Goal: Transaction & Acquisition: Purchase product/service

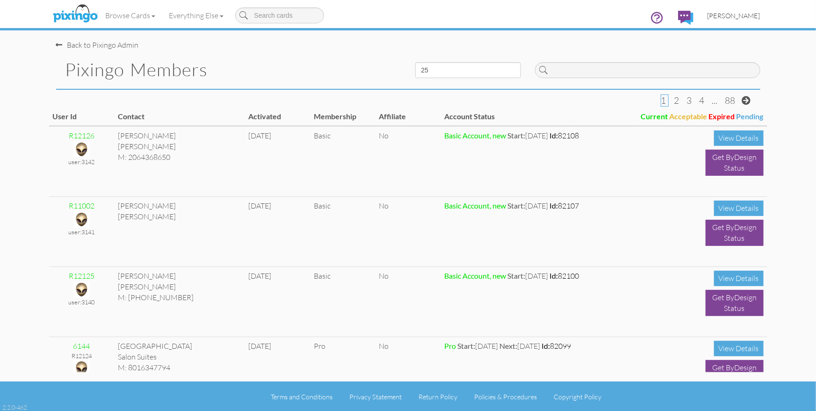
click at [752, 23] on link "[PERSON_NAME]" at bounding box center [734, 16] width 67 height 24
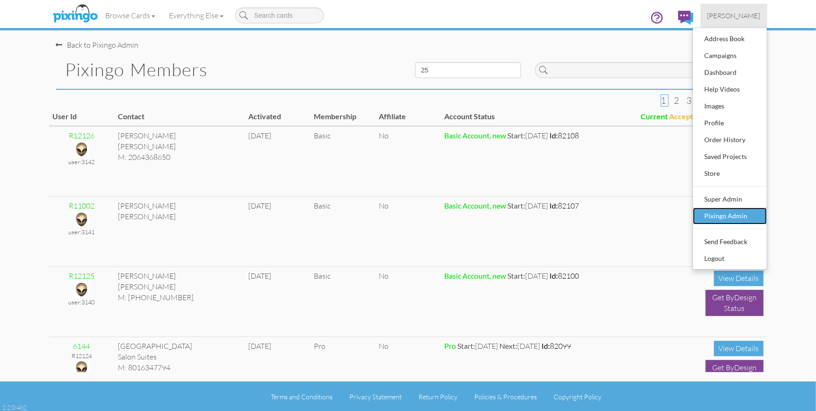
click at [731, 216] on div "Pixingo Admin" at bounding box center [729, 216] width 55 height 14
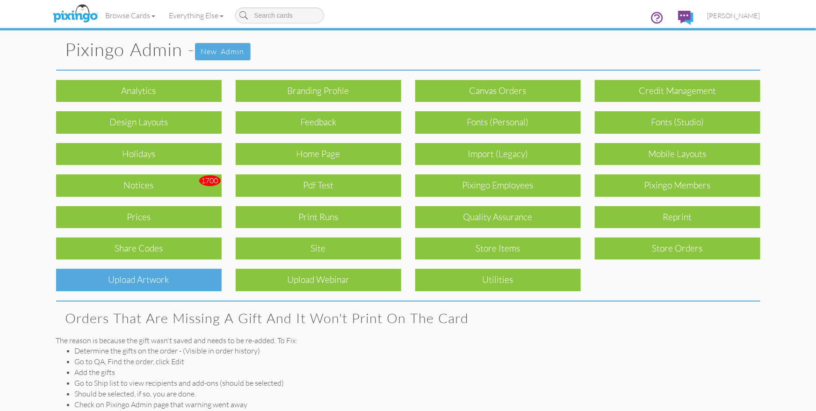
click at [167, 271] on div "Upload Artwork" at bounding box center [139, 280] width 166 height 22
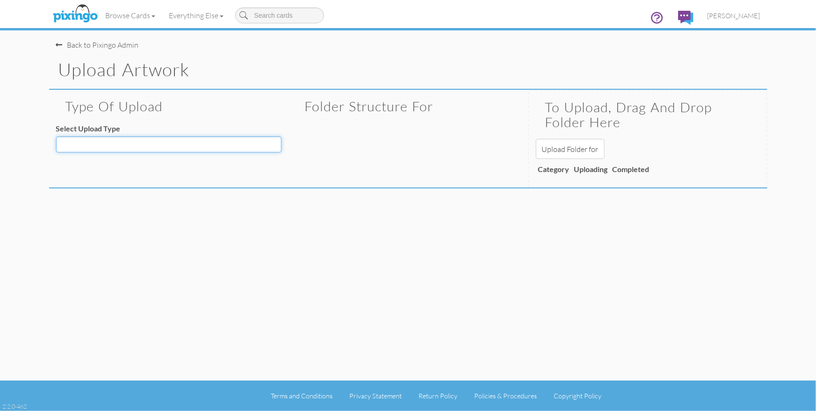
click at [161, 146] on select "Decoration - Backgrounds Decoration - Kits Decoration - Ready Texts Decoration …" at bounding box center [168, 145] width 225 height 16
select select "object:5456"
click at [56, 137] on select "Decoration - Backgrounds Decoration - Kits Decoration - Ready Texts Decoration …" at bounding box center [168, 145] width 225 height 16
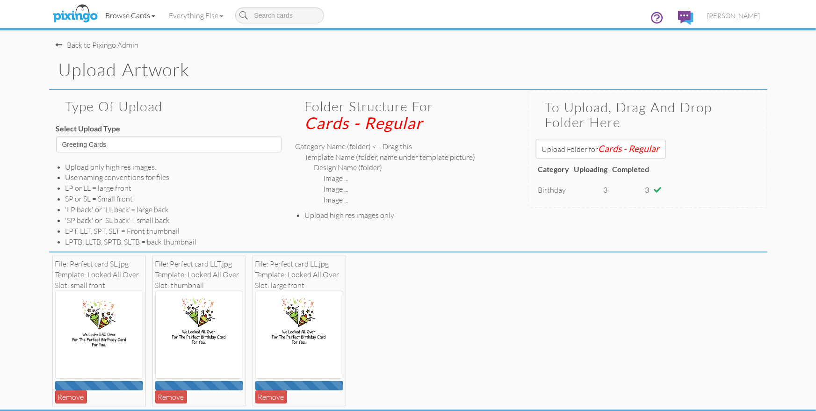
click at [124, 14] on link "Browse Cards" at bounding box center [131, 15] width 64 height 23
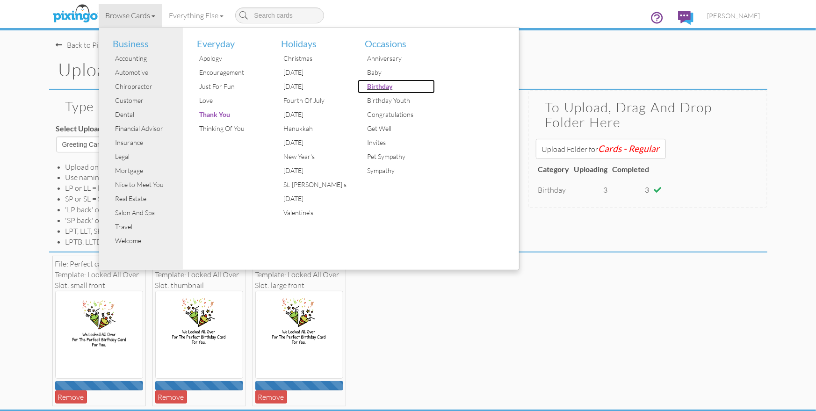
click at [383, 86] on div "Birthday" at bounding box center [400, 87] width 70 height 14
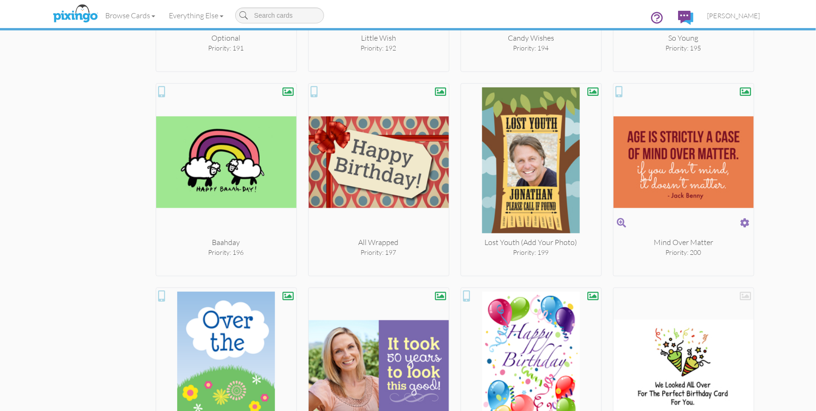
scroll to position [9422, 0]
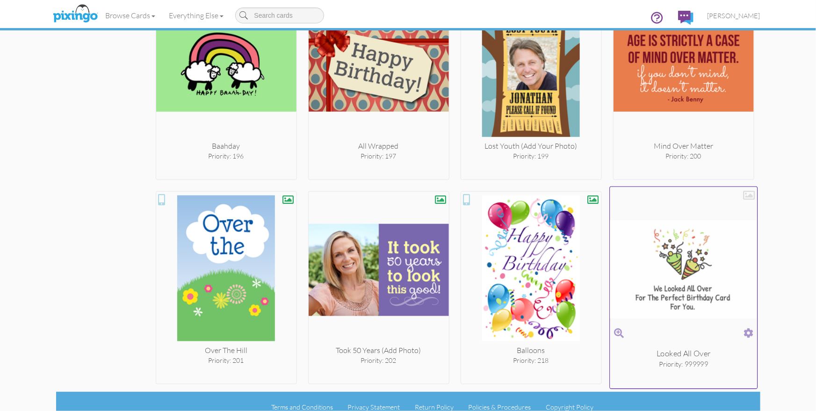
click at [750, 326] on span at bounding box center [749, 333] width 10 height 14
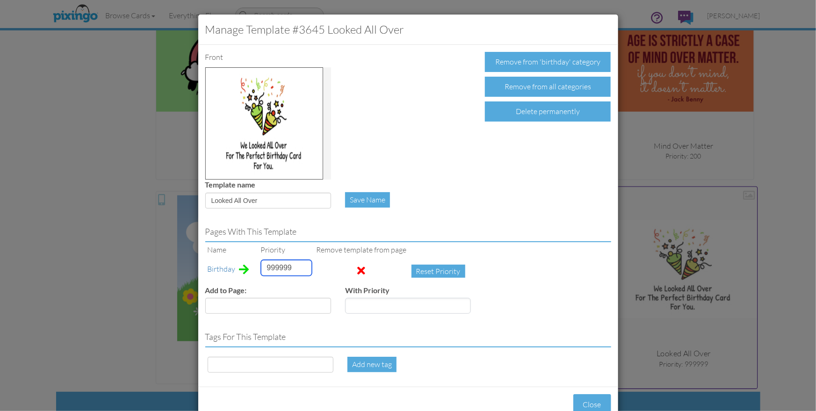
click at [275, 264] on input "999999" at bounding box center [286, 268] width 51 height 16
type input "2"
drag, startPoint x: 212, startPoint y: 200, endPoint x: 260, endPoint y: 198, distance: 47.7
click at [260, 198] on input "Looked All Over" at bounding box center [268, 201] width 126 height 16
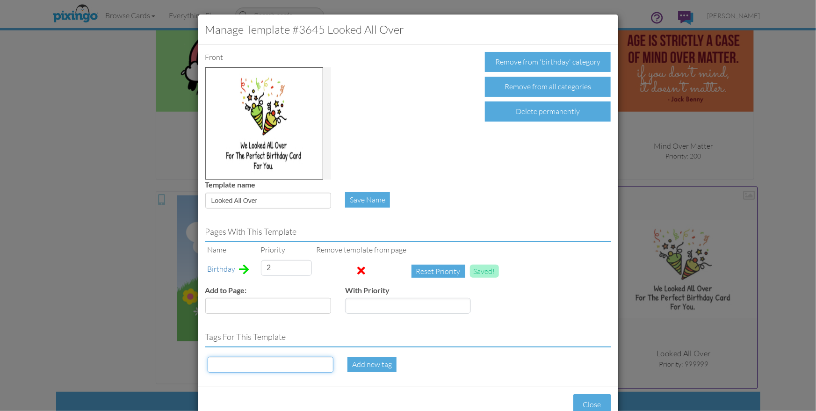
click at [241, 362] on input at bounding box center [271, 365] width 126 height 16
paste input "Looked All Over"
type input "Looked All Over"
click at [362, 362] on div "Add new tag" at bounding box center [371, 364] width 49 height 15
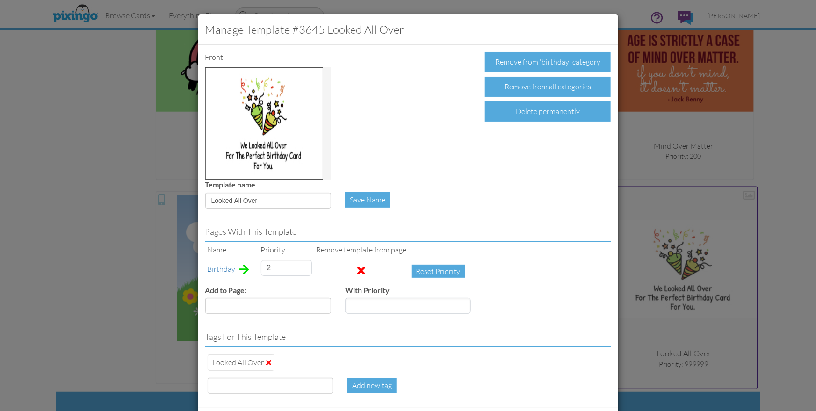
scroll to position [46, 0]
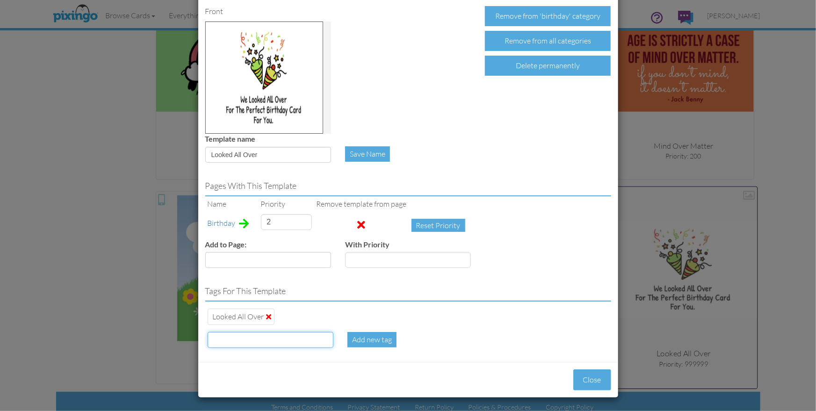
click at [280, 343] on input at bounding box center [271, 340] width 126 height 16
type input "perfect card"
type input "2"
click at [599, 374] on button "Close" at bounding box center [592, 379] width 38 height 21
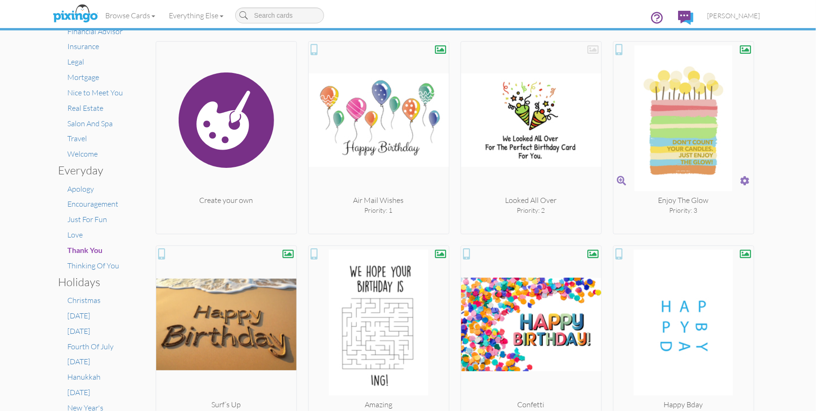
scroll to position [173, 0]
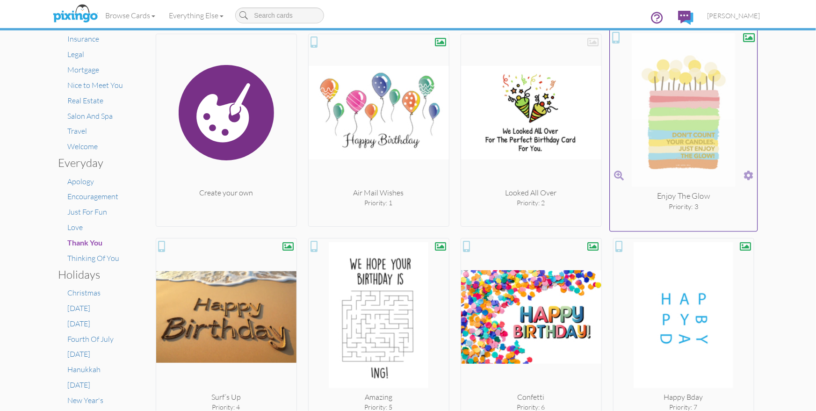
click at [747, 172] on span at bounding box center [749, 176] width 10 height 14
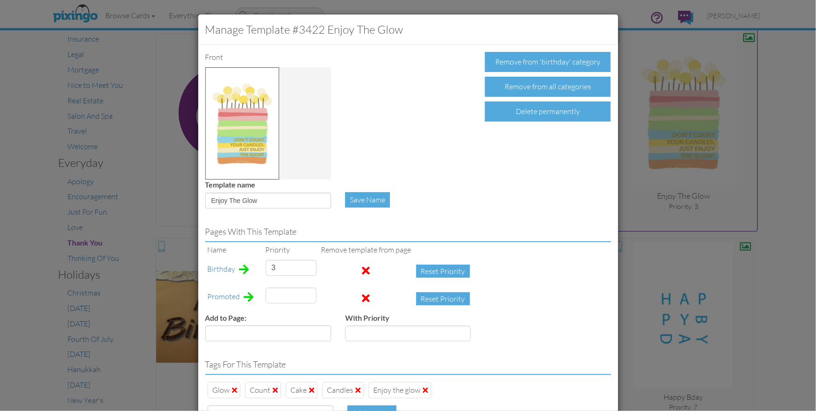
type input "39"
drag, startPoint x: 281, startPoint y: 269, endPoint x: 263, endPoint y: 268, distance: 17.3
click at [263, 268] on td "3" at bounding box center [291, 272] width 56 height 28
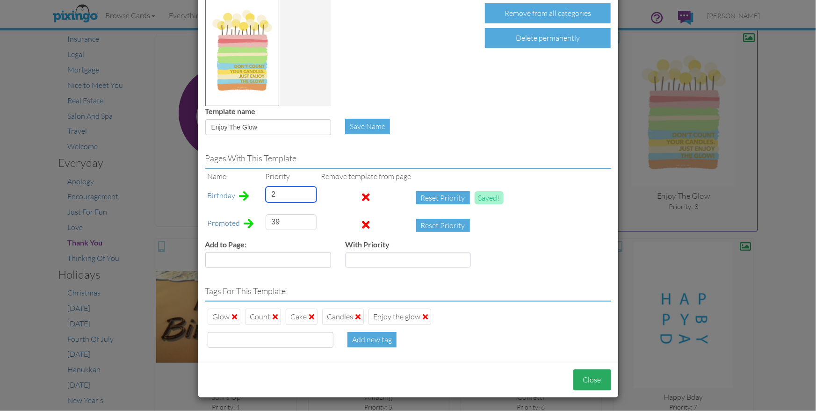
type input "2"
click at [589, 380] on button "Close" at bounding box center [592, 379] width 38 height 21
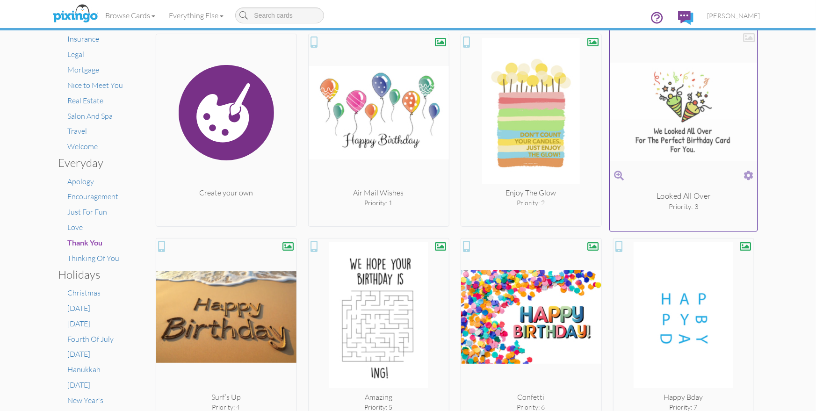
click at [744, 39] on div at bounding box center [749, 38] width 12 height 12
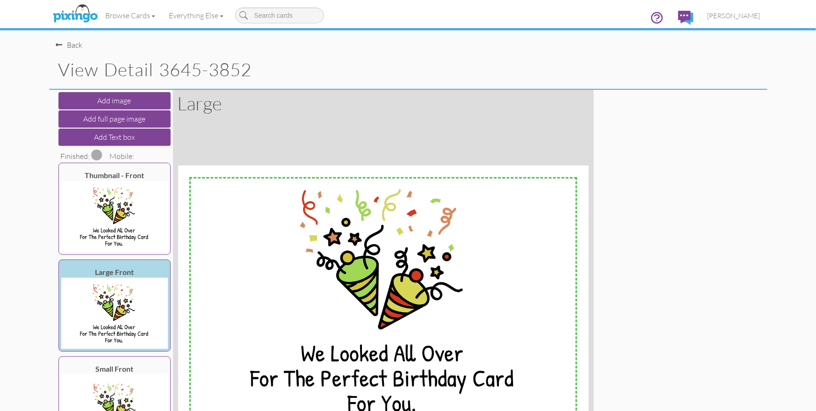
click at [97, 154] on span at bounding box center [97, 154] width 11 height 11
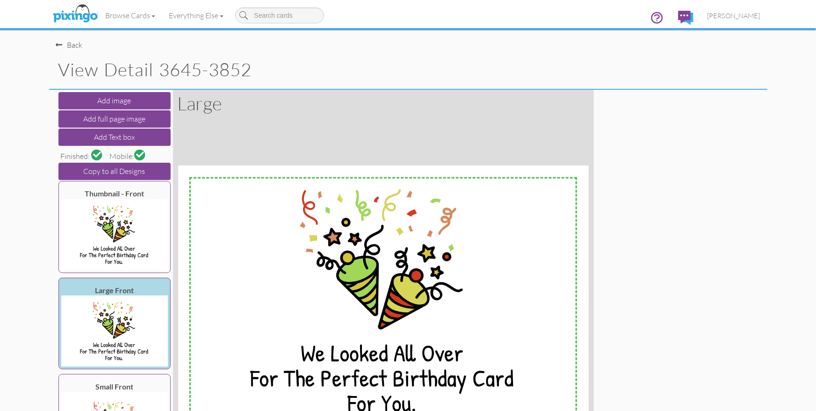
click at [66, 46] on div "Back" at bounding box center [69, 45] width 27 height 11
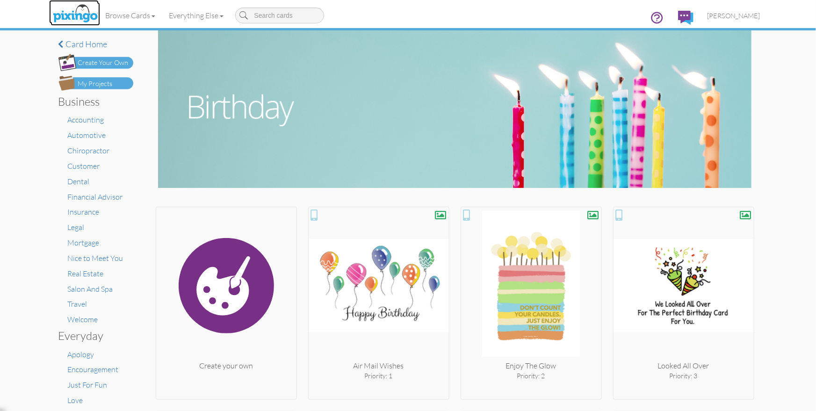
click at [85, 12] on img at bounding box center [76, 13] width 50 height 23
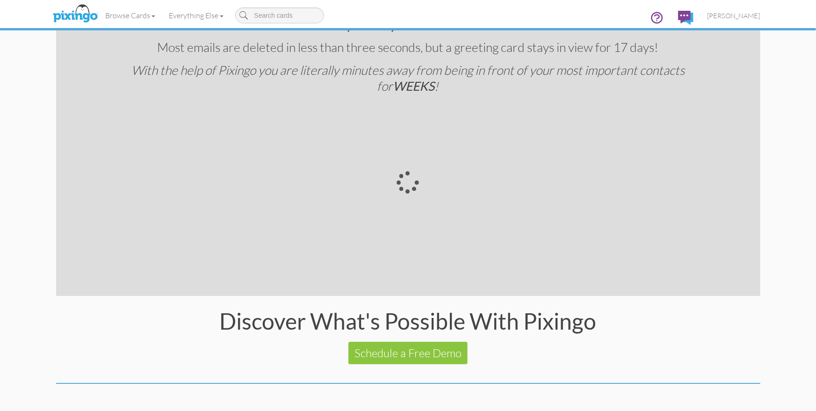
scroll to position [1643, 0]
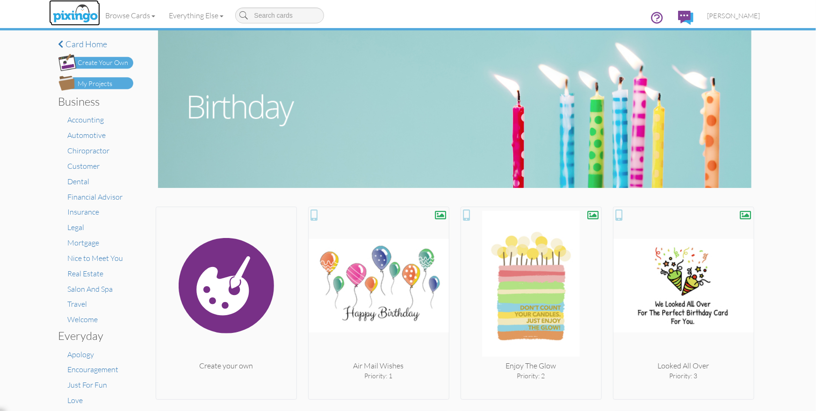
click at [87, 11] on img at bounding box center [76, 13] width 50 height 23
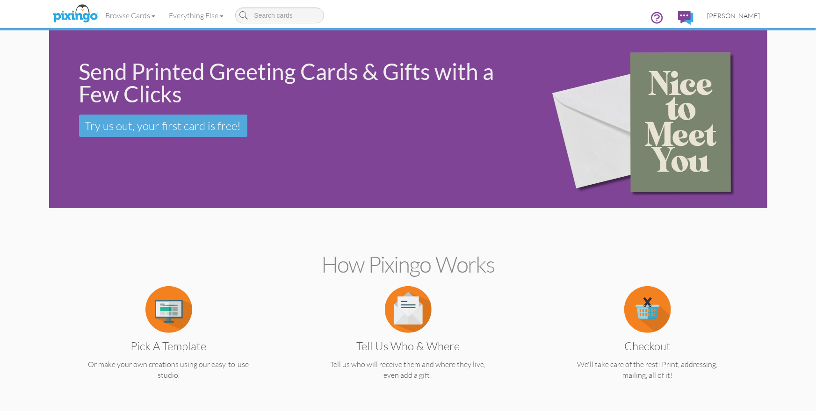
click at [731, 16] on span "[PERSON_NAME]" at bounding box center [734, 16] width 53 height 8
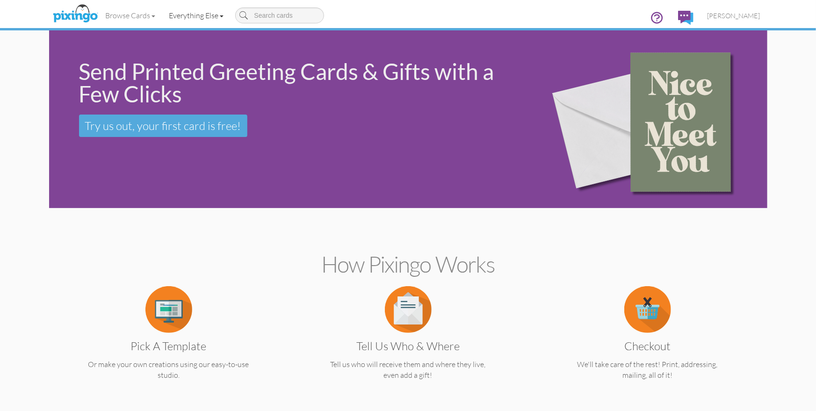
click at [189, 15] on link "Everything Else" at bounding box center [196, 15] width 68 height 23
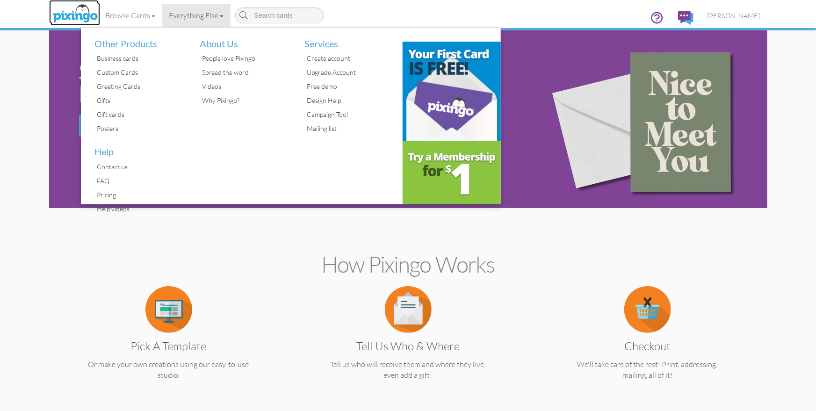
click at [77, 17] on img at bounding box center [76, 13] width 50 height 23
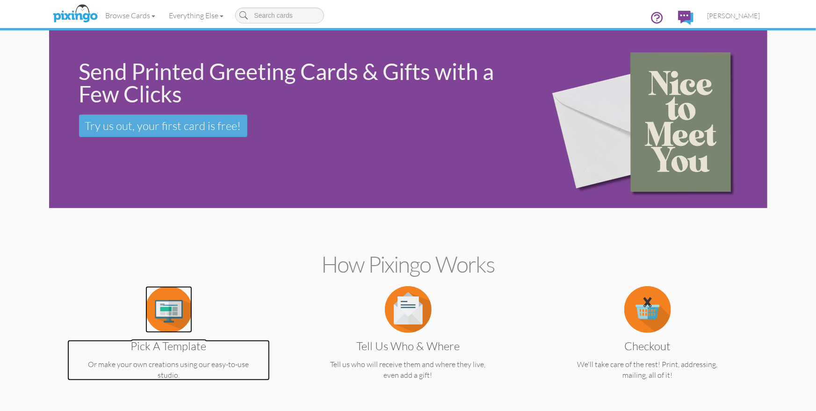
click at [157, 329] on img at bounding box center [168, 309] width 47 height 47
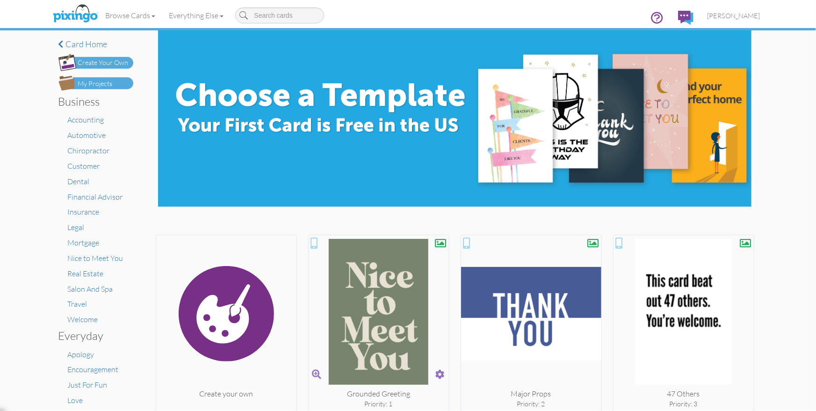
drag, startPoint x: 364, startPoint y: 331, endPoint x: 358, endPoint y: 333, distance: 5.8
click at [363, 331] on img at bounding box center [379, 314] width 140 height 150
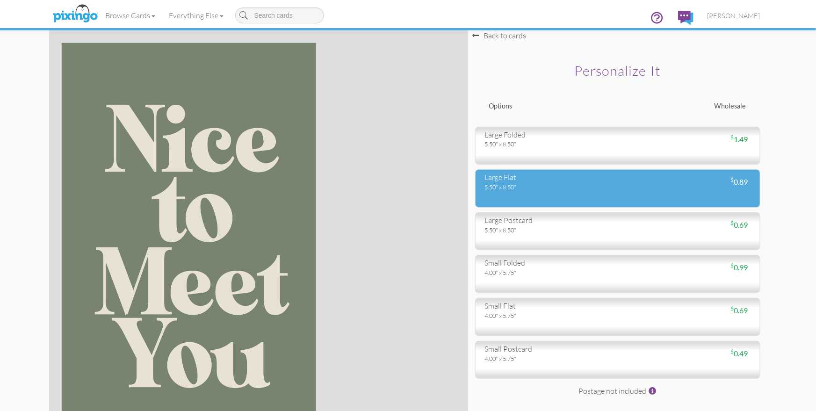
click at [532, 195] on div "large flat 5.50" x 8.50" $ 0.89" at bounding box center [617, 188] width 285 height 38
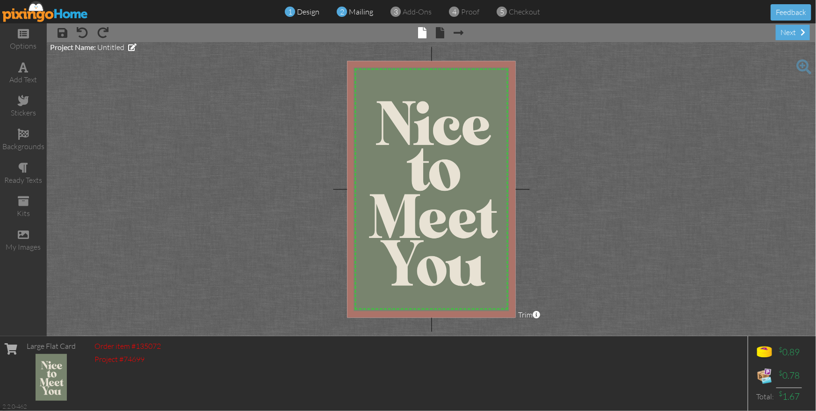
click at [357, 16] on div "2 mailing" at bounding box center [357, 12] width 31 height 11
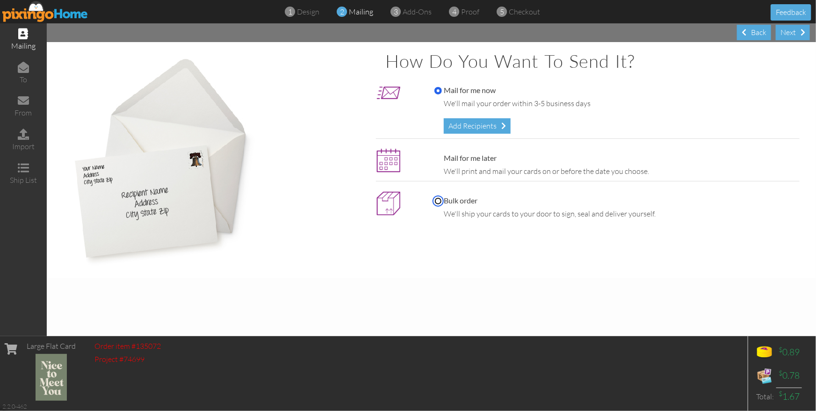
click at [440, 200] on input "Bulk order" at bounding box center [437, 200] width 7 height 7
radio input "true"
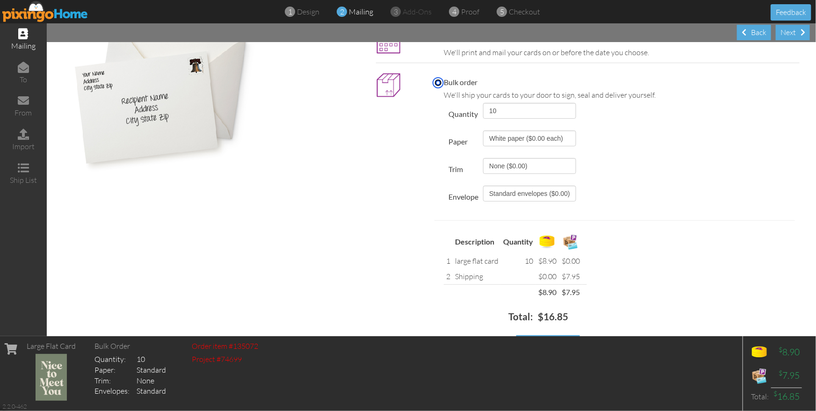
scroll to position [87, 0]
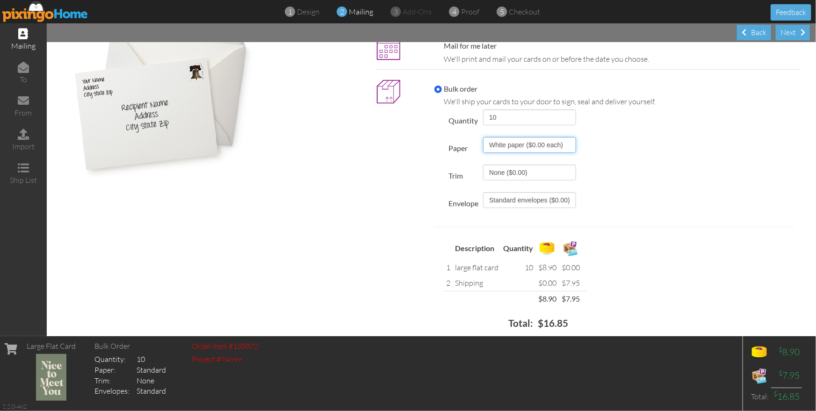
click at [551, 147] on select "White paper ($0.00 each)" at bounding box center [529, 145] width 93 height 16
click at [483, 137] on select "White paper ($0.00 each)" at bounding box center [529, 145] width 93 height 16
click at [576, 146] on select "White paper ($0.00 each)" at bounding box center [529, 145] width 93 height 16
click at [483, 137] on select "White paper ($0.00 each)" at bounding box center [529, 145] width 93 height 16
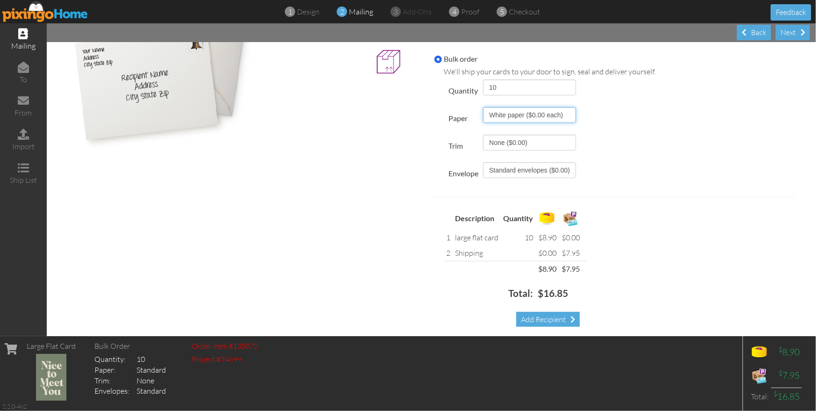
scroll to position [124, 0]
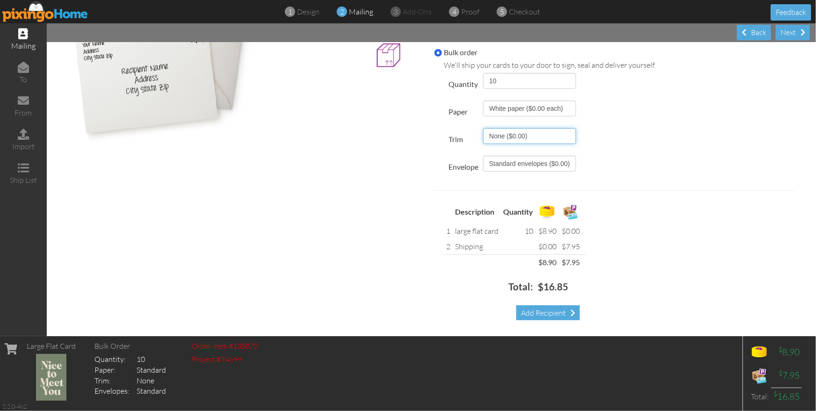
click at [571, 141] on select "None ($0.00) Rounded corners ($0.00)" at bounding box center [529, 136] width 93 height 16
click at [574, 85] on select "10 25 40 50 75 100 125 150 200 250 300 350 400 450 500 1000 1500 2000 3000 4000…" at bounding box center [529, 81] width 93 height 16
click at [483, 73] on select "10 25 40 50 75 100 125 150 200 250 300 350 400 450 500 1000 1500 2000 3000 4000…" at bounding box center [529, 81] width 93 height 16
click at [651, 117] on div "Quantity 10 25 40 50 75 100 125 150 200 250 300 350 400 450 500 1000 1500 2000 …" at bounding box center [614, 197] width 361 height 252
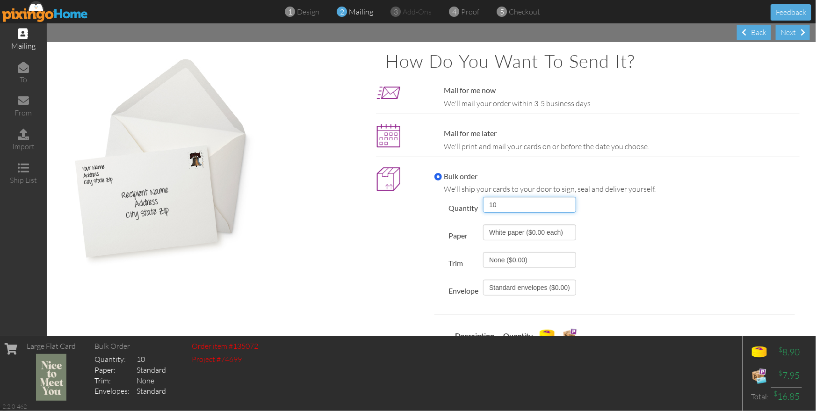
click at [573, 206] on select "10 25 40 50 75 100 125 150 200 250 300 350 400 450 500 1000 1500 2000 3000 4000…" at bounding box center [529, 205] width 93 height 16
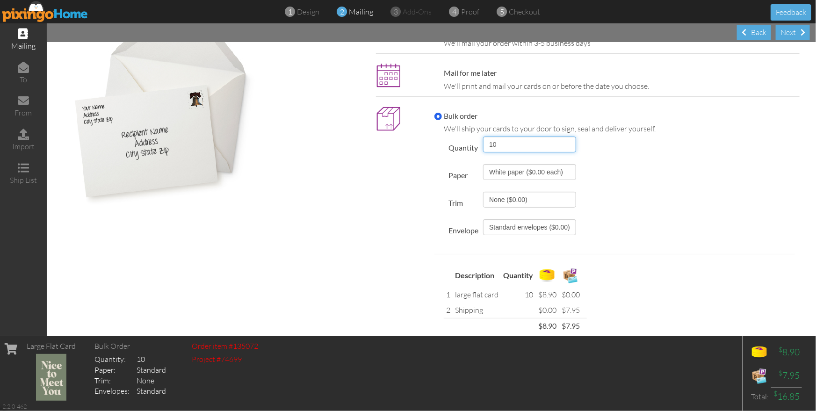
scroll to position [61, 0]
click at [552, 175] on select "White paper ($0.00 each)" at bounding box center [529, 172] width 93 height 16
click at [576, 171] on select "White paper ($0.00 each)" at bounding box center [529, 172] width 93 height 16
click at [483, 164] on select "White paper ($0.00 each)" at bounding box center [529, 172] width 93 height 16
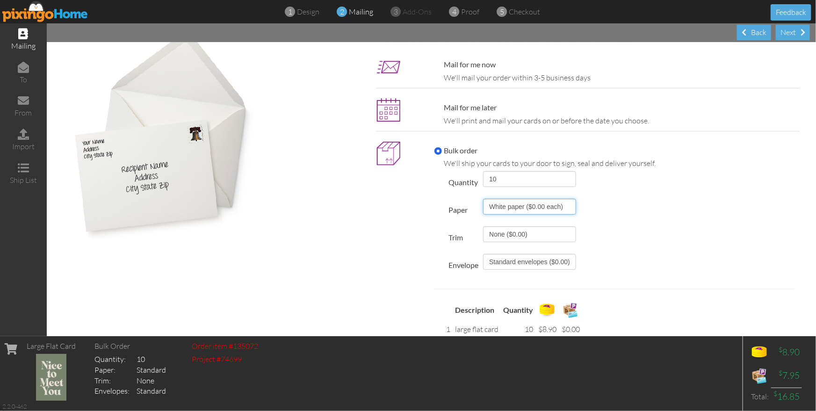
scroll to position [0, 0]
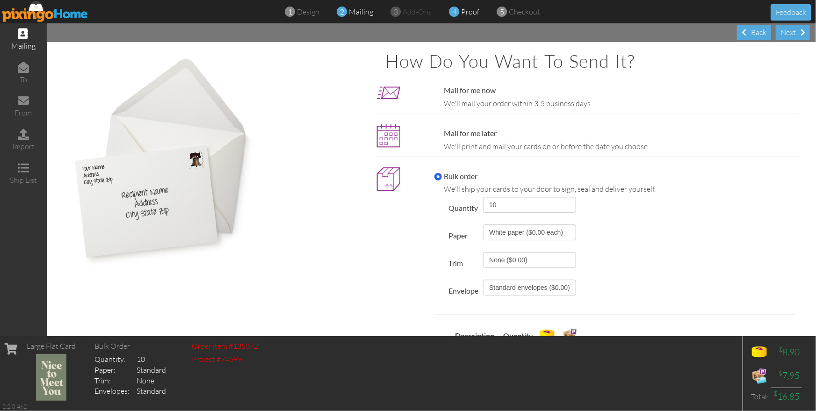
click at [467, 13] on span "proof" at bounding box center [471, 11] width 18 height 9
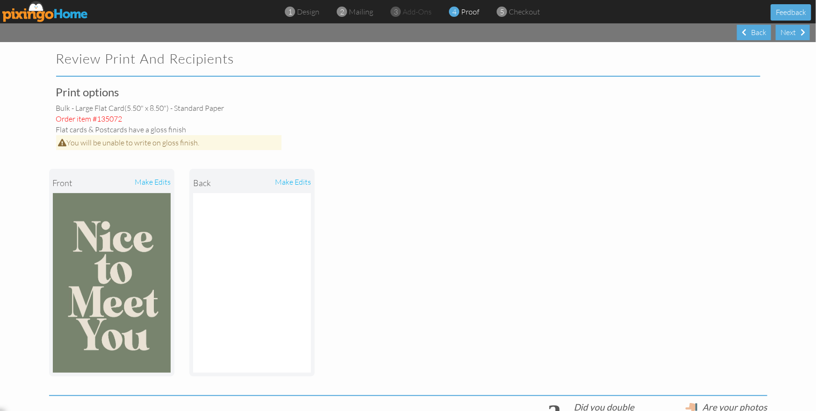
click at [171, 145] on span "You will be unable to write on gloss finish." at bounding box center [133, 142] width 133 height 9
drag, startPoint x: 69, startPoint y: 145, endPoint x: 109, endPoint y: 145, distance: 40.2
click at [71, 145] on span "You will be unable to write on gloss finish." at bounding box center [133, 142] width 133 height 9
click at [503, 147] on div "Print options Bulk - large flat card (5.50" x 8.50") - Standard paper Order ite…" at bounding box center [408, 349] width 718 height 527
click at [44, 16] on img at bounding box center [45, 11] width 86 height 21
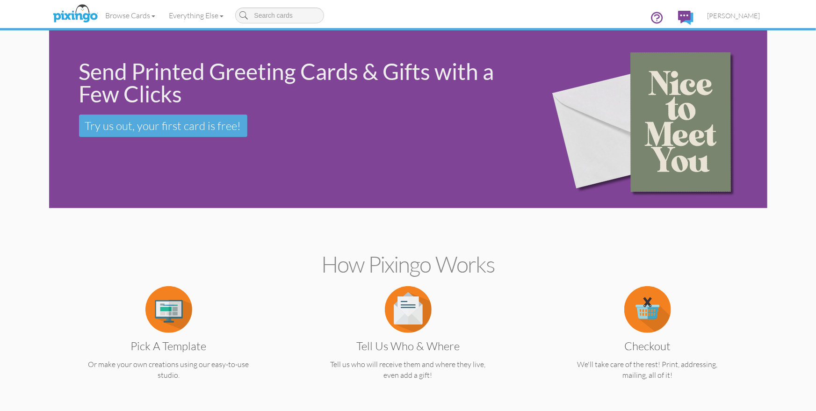
click at [203, 16] on link "Everything Else" at bounding box center [196, 15] width 68 height 23
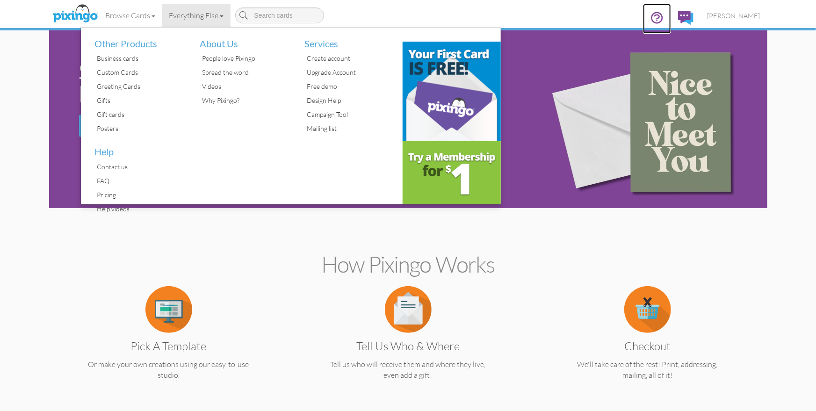
click at [662, 22] on icon at bounding box center [656, 17] width 11 height 11
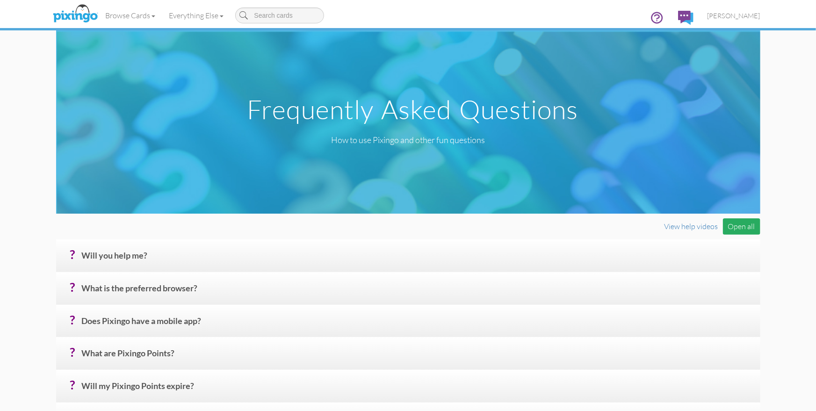
click at [745, 226] on div "Open all" at bounding box center [741, 226] width 37 height 16
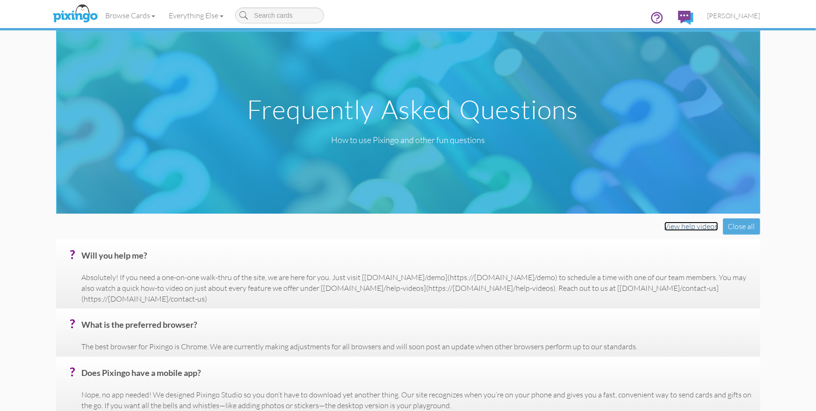
click at [698, 228] on link "View help videos" at bounding box center [692, 226] width 54 height 9
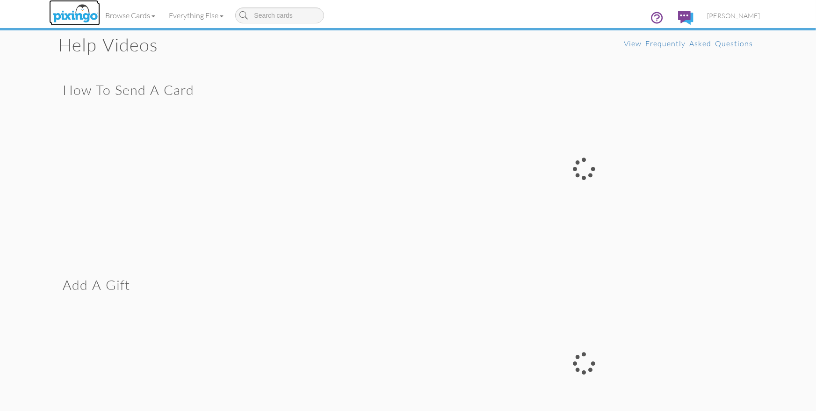
click at [90, 10] on img at bounding box center [76, 13] width 50 height 23
